Goal: Find specific page/section: Find specific page/section

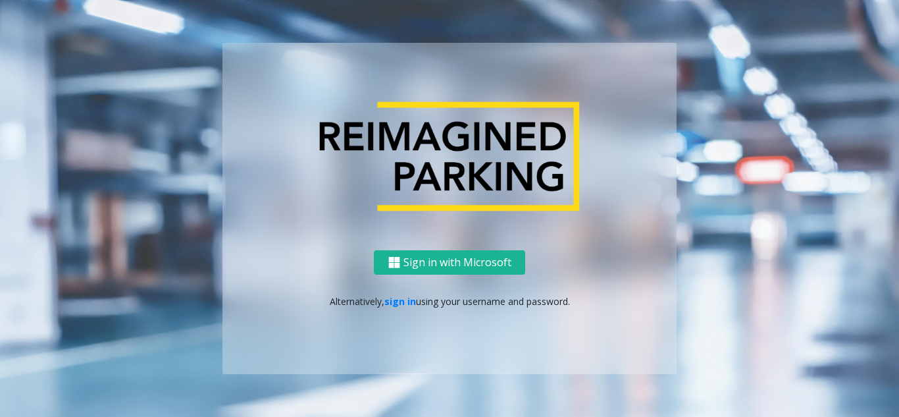
click at [380, 303] on p "Alternatively, sign in using your username and password." at bounding box center [450, 301] width 428 height 14
click at [400, 306] on link "sign in" at bounding box center [401, 301] width 32 height 13
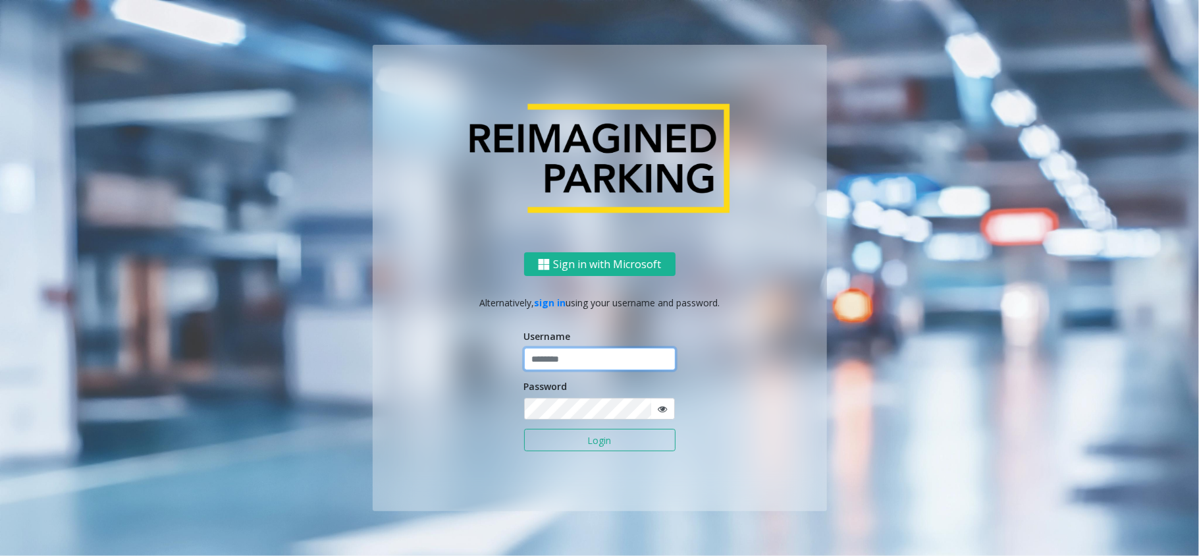
click at [606, 366] on input "text" at bounding box center [599, 359] width 151 height 22
type input "*****"
click at [524, 416] on button "Login" at bounding box center [599, 440] width 151 height 22
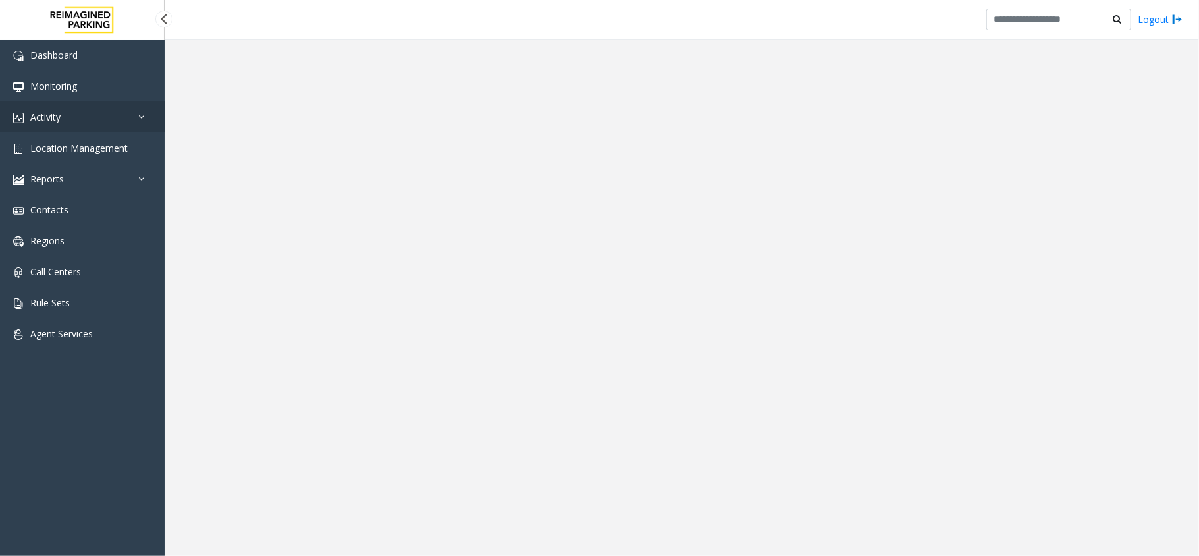
click at [80, 119] on link "Activity" at bounding box center [82, 116] width 165 height 31
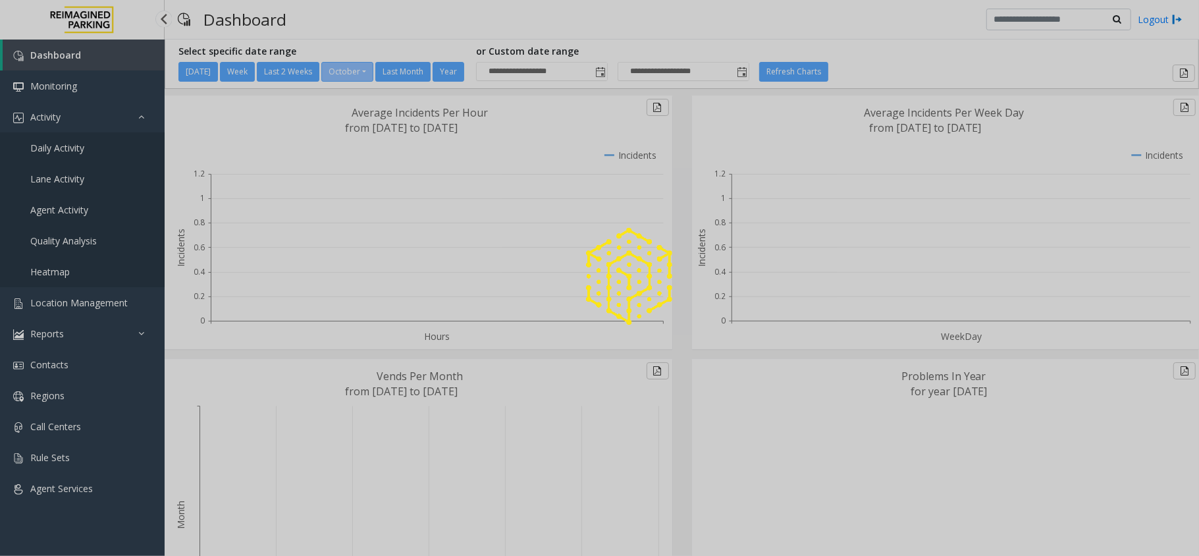
click at [78, 147] on div at bounding box center [599, 278] width 1199 height 556
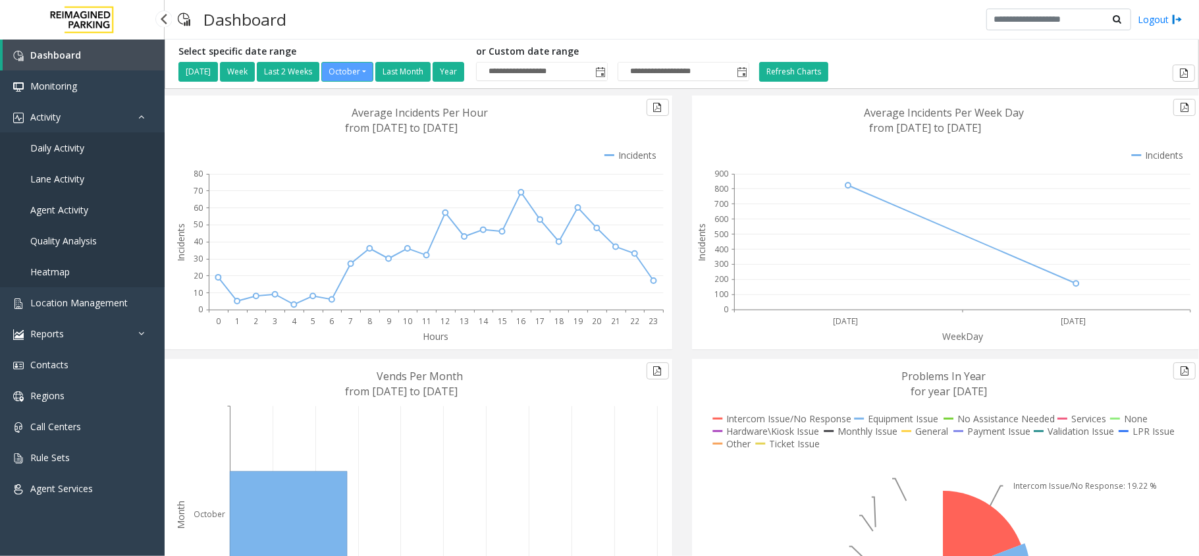
click at [78, 147] on span "Daily Activity" at bounding box center [57, 148] width 54 height 13
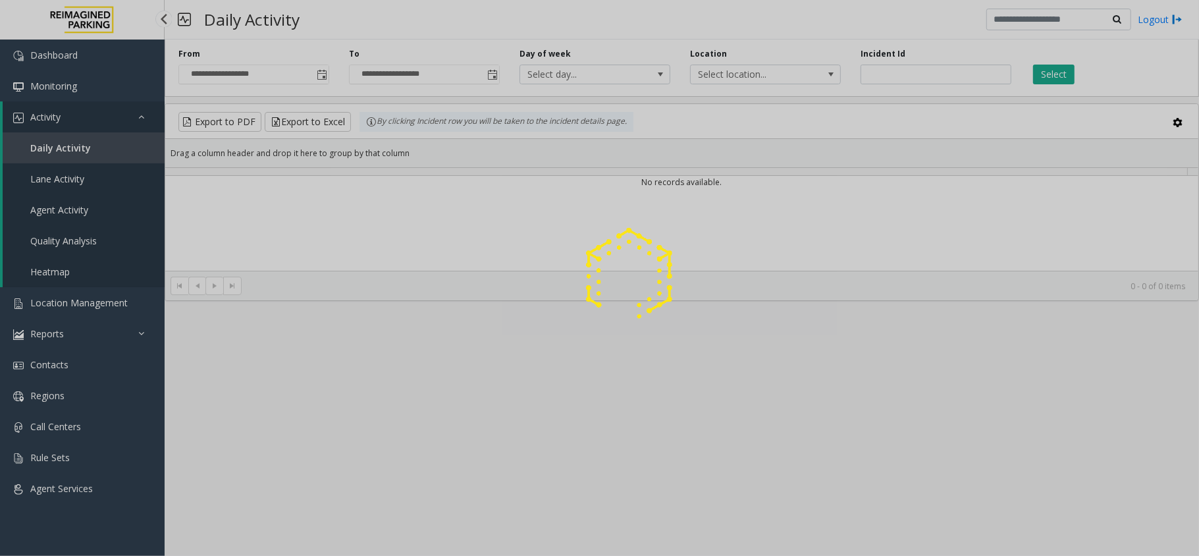
click at [80, 117] on div at bounding box center [599, 278] width 1199 height 556
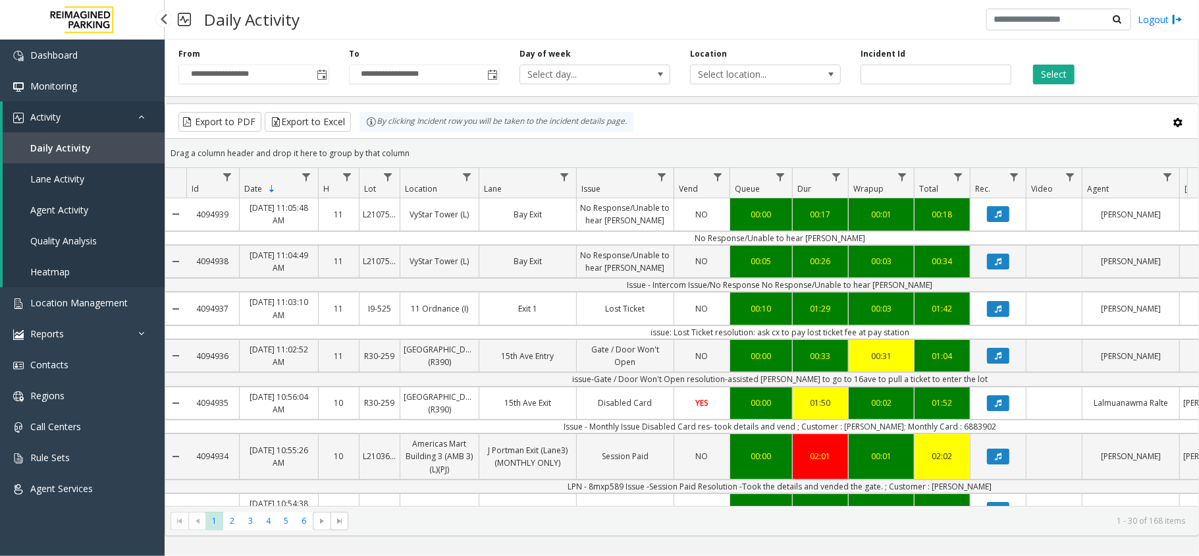
click at [80, 117] on link "Activity" at bounding box center [84, 116] width 162 height 31
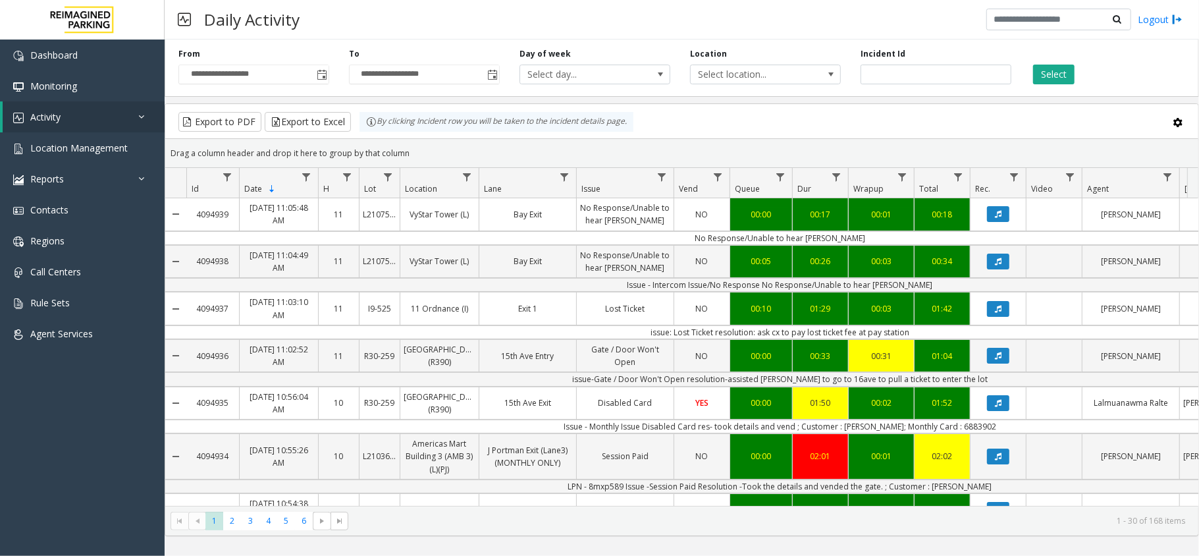
click at [691, 101] on div "**********" at bounding box center [682, 285] width 1034 height 502
click at [720, 105] on kendo-grid-toolbar "Export to PDF Export to Excel By clicking Incident row you will be taken to the…" at bounding box center [681, 121] width 1033 height 35
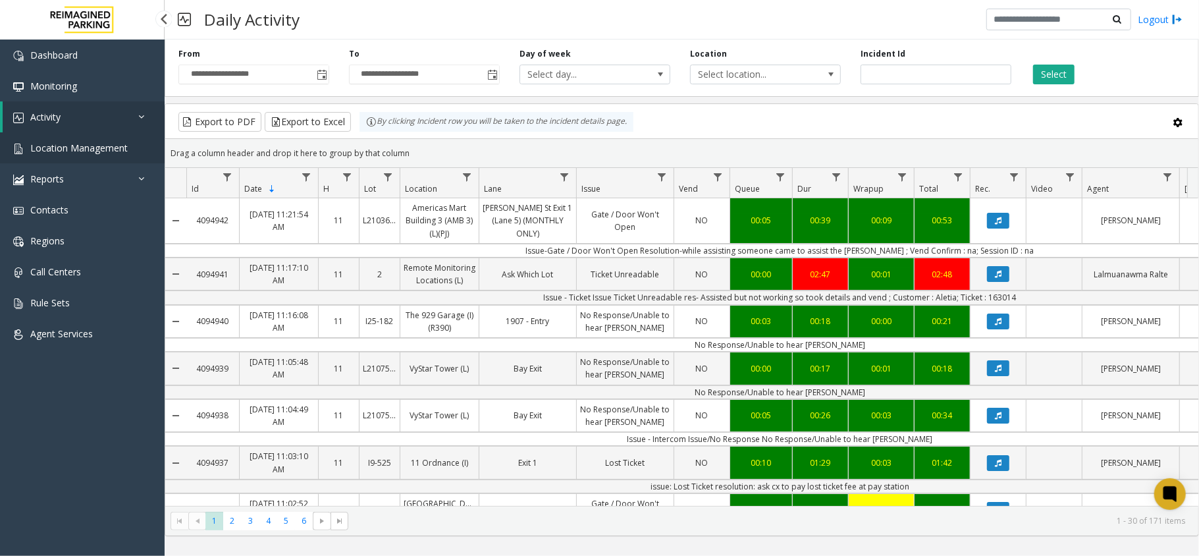
click at [90, 151] on span "Location Management" at bounding box center [78, 148] width 97 height 13
click at [74, 148] on span "Location Management" at bounding box center [78, 148] width 97 height 13
click at [63, 146] on span "Location Management" at bounding box center [78, 148] width 97 height 13
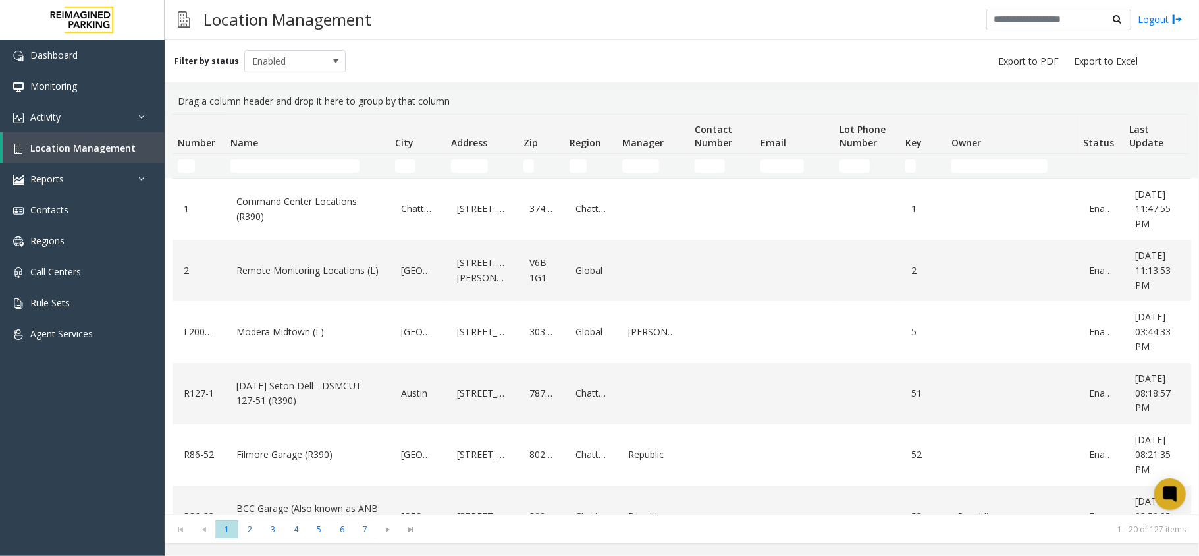
click at [340, 153] on th "Name" at bounding box center [307, 135] width 165 height 40
click at [338, 159] on input "Name Filter" at bounding box center [294, 165] width 129 height 13
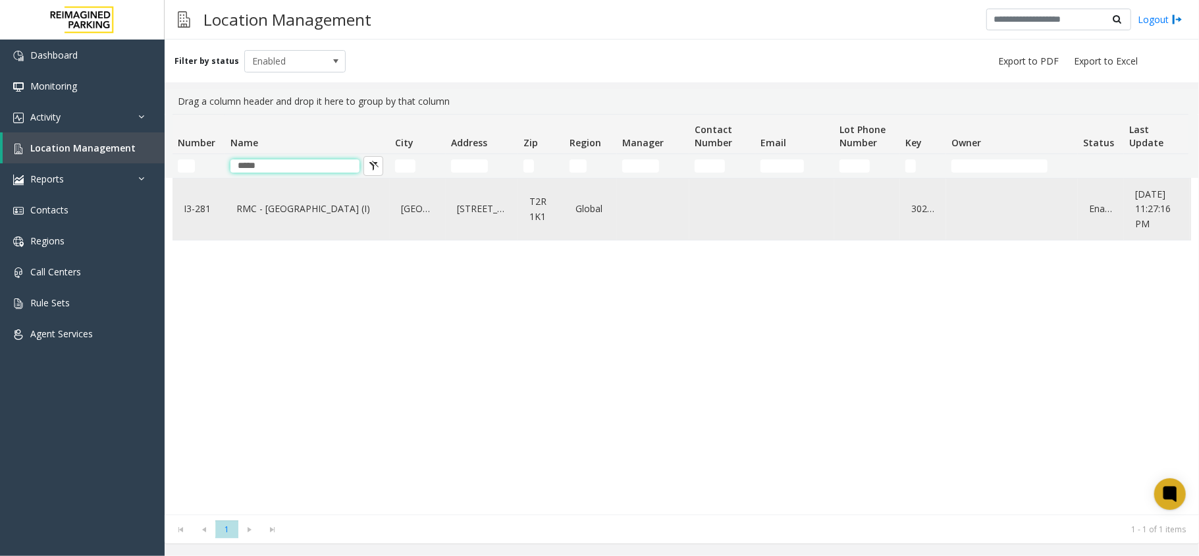
type input "*****"
click at [317, 208] on link "RMC - [GEOGRAPHIC_DATA] (I)" at bounding box center [307, 208] width 149 height 21
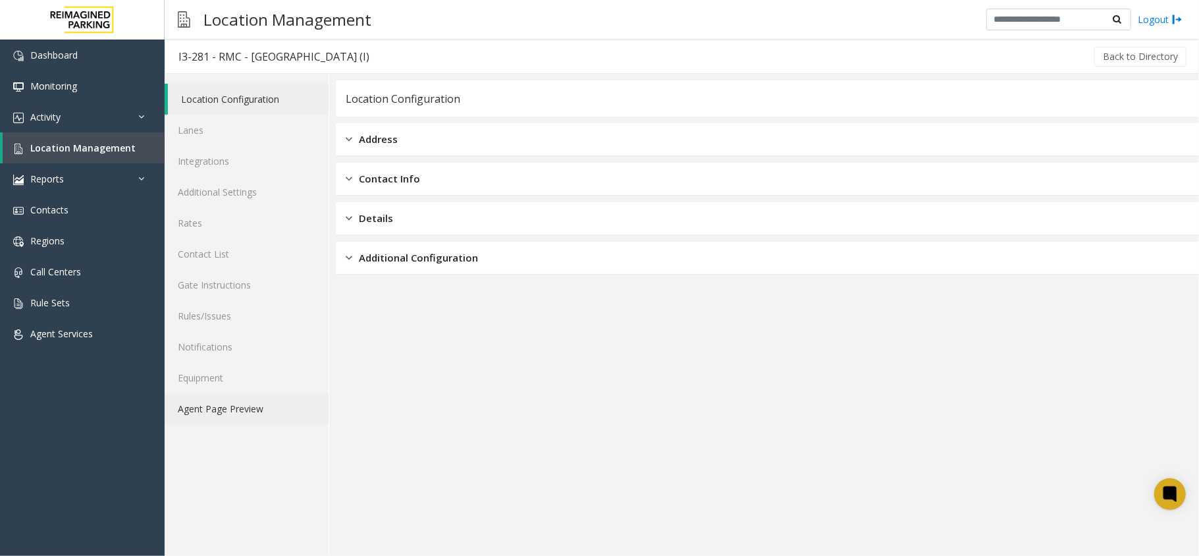
click at [236, 416] on link "Agent Page Preview" at bounding box center [247, 408] width 164 height 31
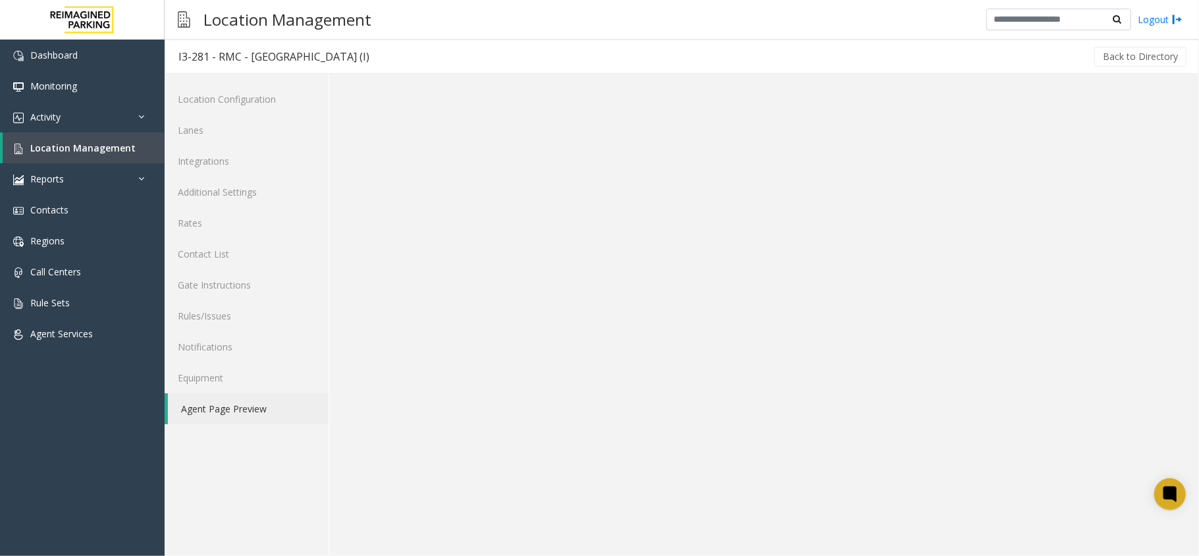
click at [273, 406] on link "Agent Page Preview" at bounding box center [248, 408] width 161 height 31
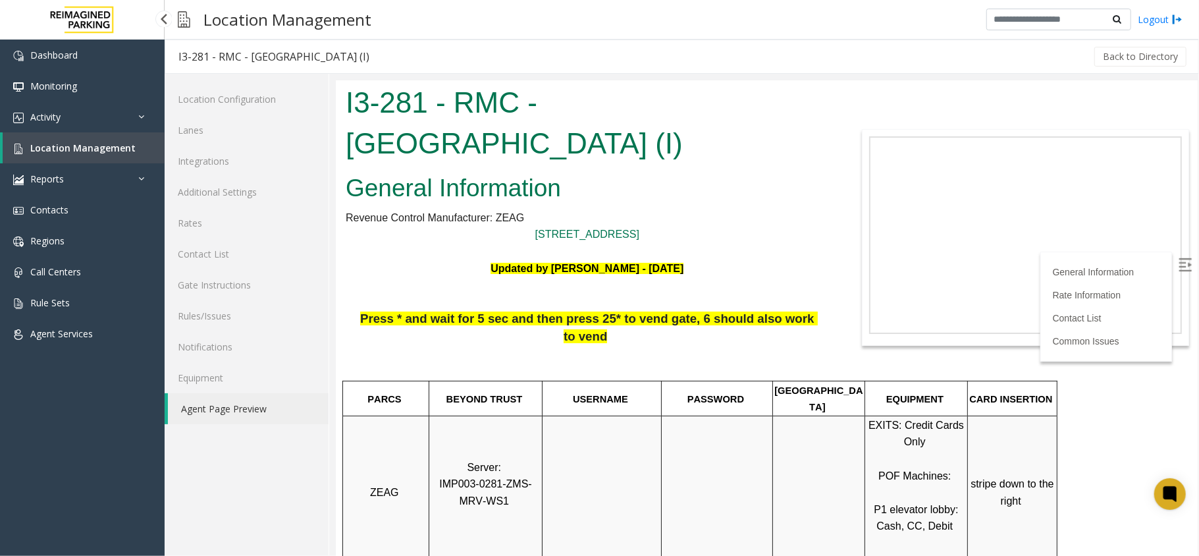
click at [93, 134] on link "Location Management" at bounding box center [84, 147] width 162 height 31
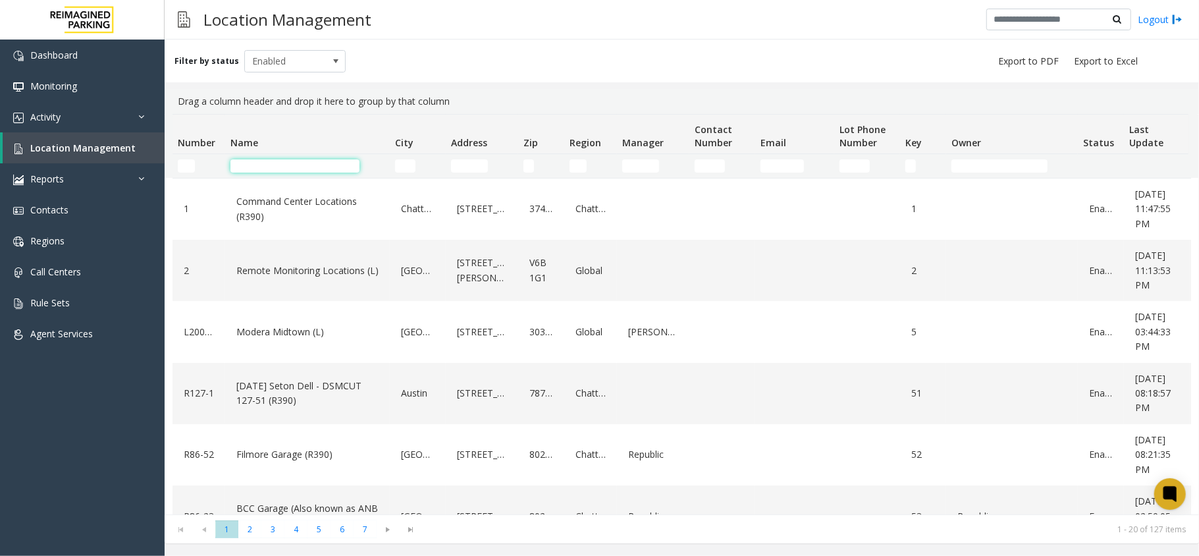
click at [306, 166] on input "Name Filter" at bounding box center [294, 165] width 129 height 13
click at [240, 88] on body "Dashboard Monitoring Activity Daily Activity Lane Activity Agent Activity Quali…" at bounding box center [599, 278] width 1199 height 556
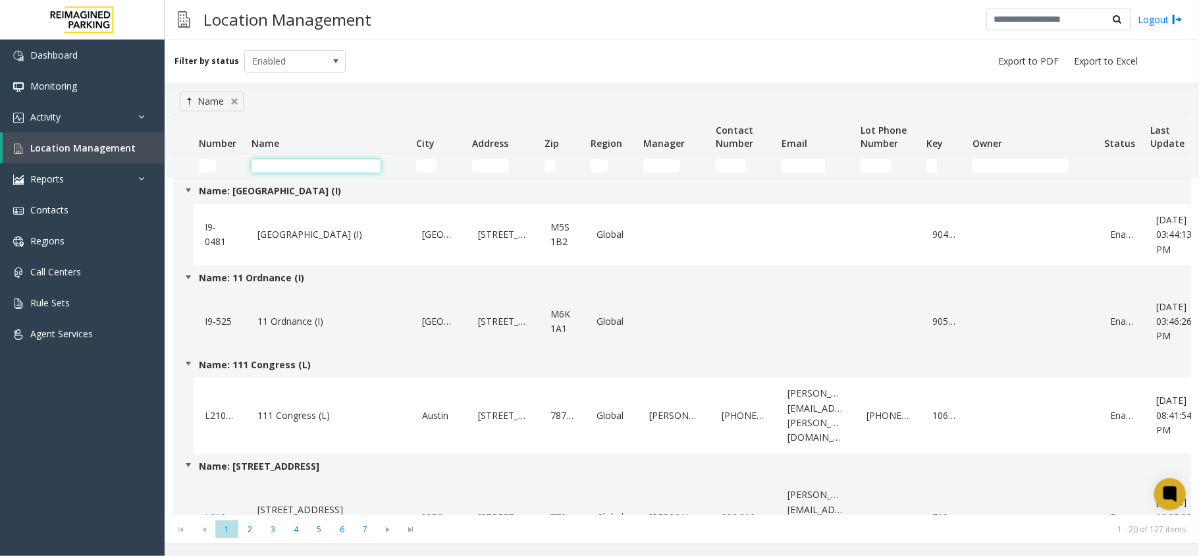
click at [240, 108] on div "Name" at bounding box center [212, 102] width 65 height 20
click at [233, 99] on link at bounding box center [234, 101] width 11 height 11
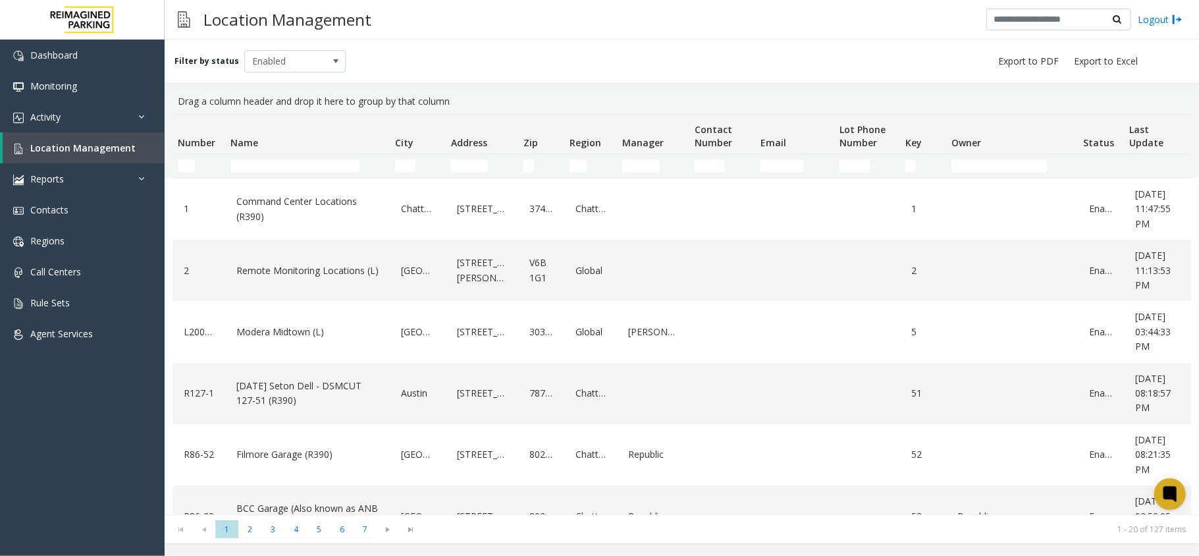
click at [383, 68] on div "Filter by status Enabled" at bounding box center [682, 61] width 1034 height 43
click at [261, 177] on td "Name Filter" at bounding box center [307, 166] width 165 height 24
click at [264, 166] on input "Name Filter" at bounding box center [294, 165] width 129 height 13
click at [274, 161] on input "Name Filter" at bounding box center [294, 165] width 129 height 13
click at [409, 170] on input "City Filter" at bounding box center [405, 165] width 20 height 13
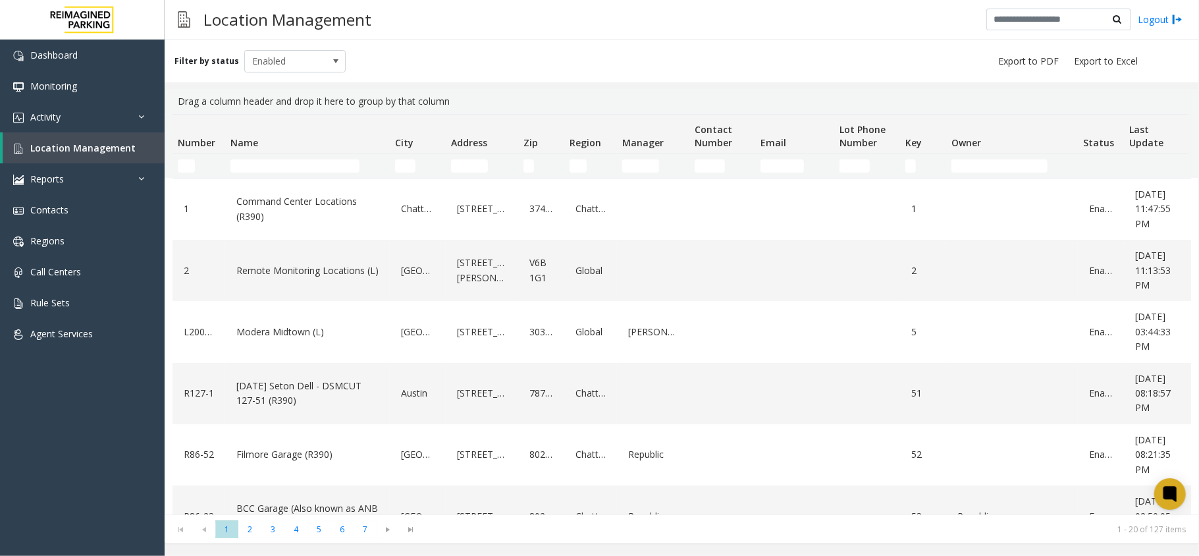
drag, startPoint x: 182, startPoint y: 101, endPoint x: 454, endPoint y: 100, distance: 271.9
click at [454, 100] on div "Drag a column header and drop it here to group by that column" at bounding box center [682, 101] width 1019 height 25
click at [453, 69] on div "Filter by status Enabled" at bounding box center [682, 61] width 1034 height 43
drag, startPoint x: 182, startPoint y: 101, endPoint x: 451, endPoint y: 105, distance: 269.3
click at [451, 105] on div "Drag a column header and drop it here to group by that column" at bounding box center [682, 101] width 1019 height 25
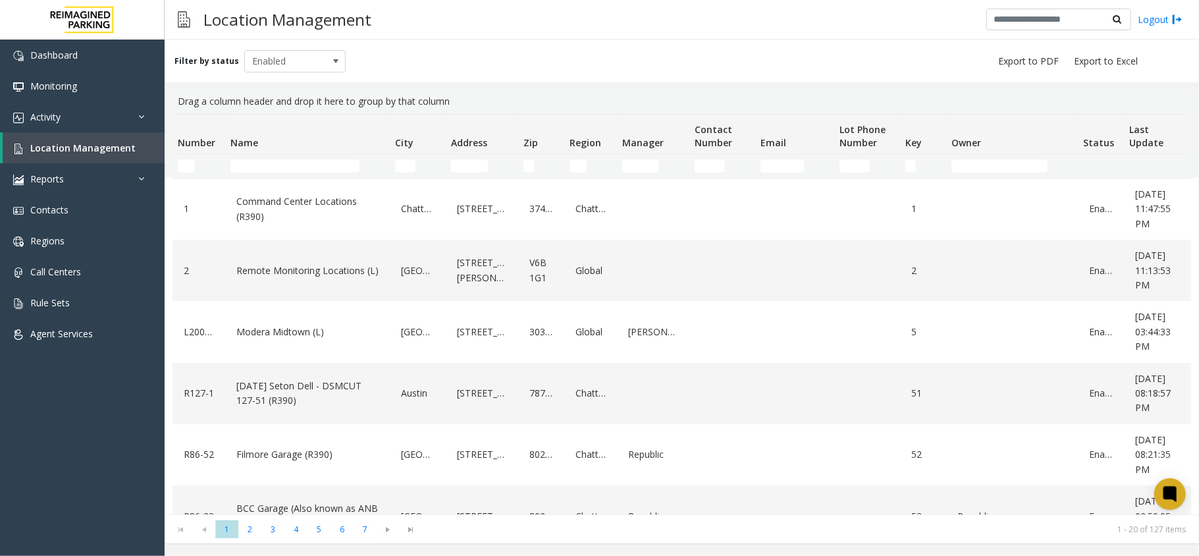
click at [454, 51] on div "Filter by status Enabled" at bounding box center [682, 61] width 1034 height 43
drag, startPoint x: 478, startPoint y: 103, endPoint x: 198, endPoint y: 79, distance: 281.5
click at [180, 100] on div "Drag a column header and drop it here to group by that column" at bounding box center [682, 101] width 1019 height 25
click at [205, 68] on div "Filter by status Enabled" at bounding box center [259, 61] width 171 height 22
drag, startPoint x: 167, startPoint y: 59, endPoint x: 470, endPoint y: 105, distance: 307.0
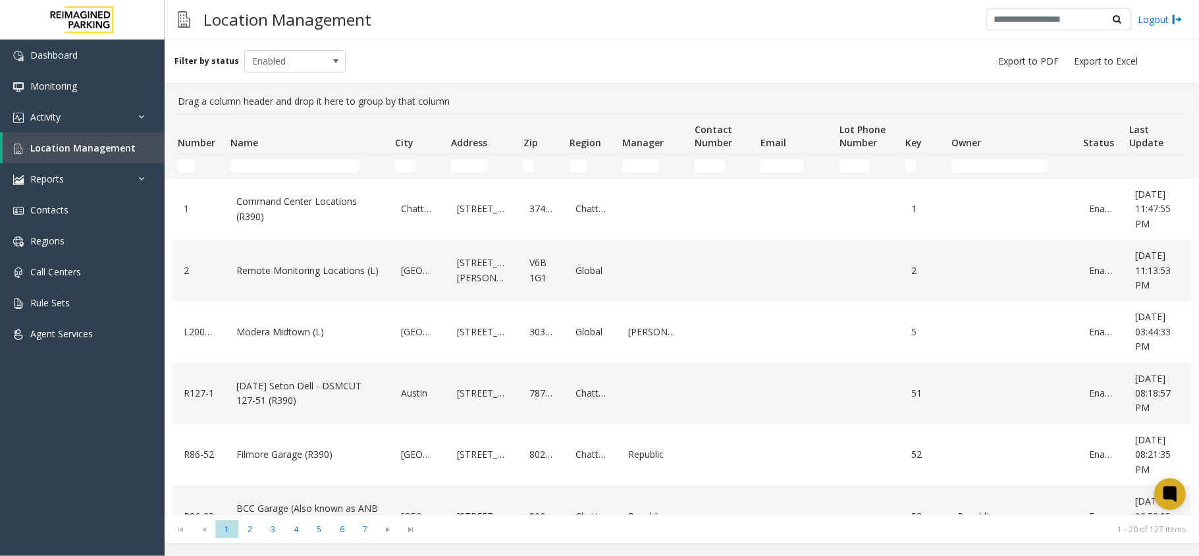
click at [470, 105] on div "Filter by status Enabled Drag a column header and drop it here to group by that…" at bounding box center [682, 292] width 1034 height 504
click at [456, 57] on div "Filter by status Enabled" at bounding box center [682, 61] width 1034 height 43
drag, startPoint x: 175, startPoint y: 12, endPoint x: 396, endPoint y: 14, distance: 221.2
click at [396, 14] on div "Location Management Logout" at bounding box center [682, 20] width 1034 height 40
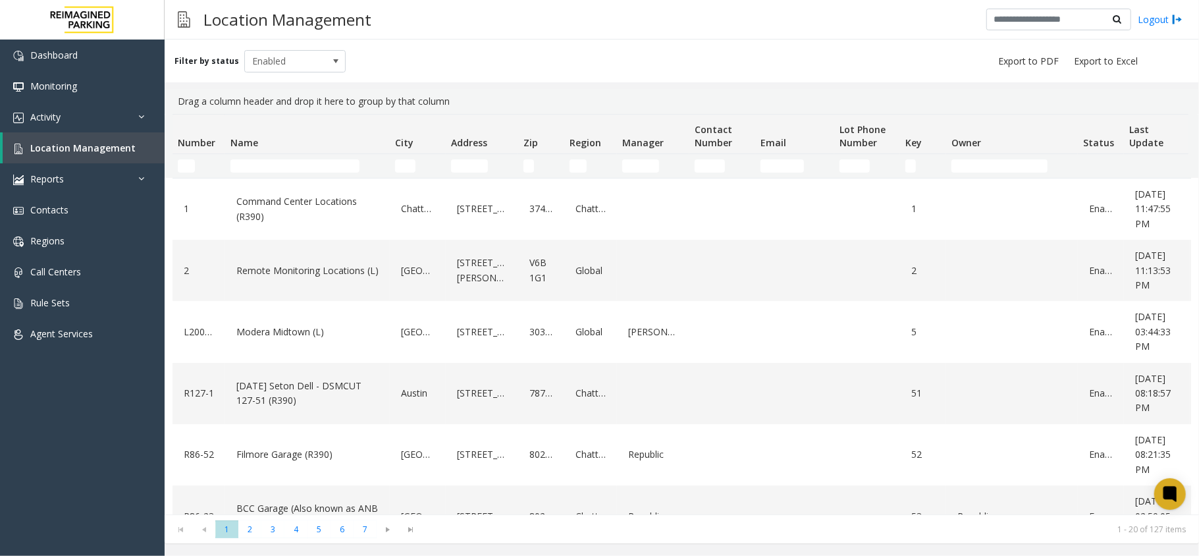
click at [390, 72] on div "Filter by status Enabled" at bounding box center [682, 61] width 1034 height 43
